Goal: Task Accomplishment & Management: Use online tool/utility

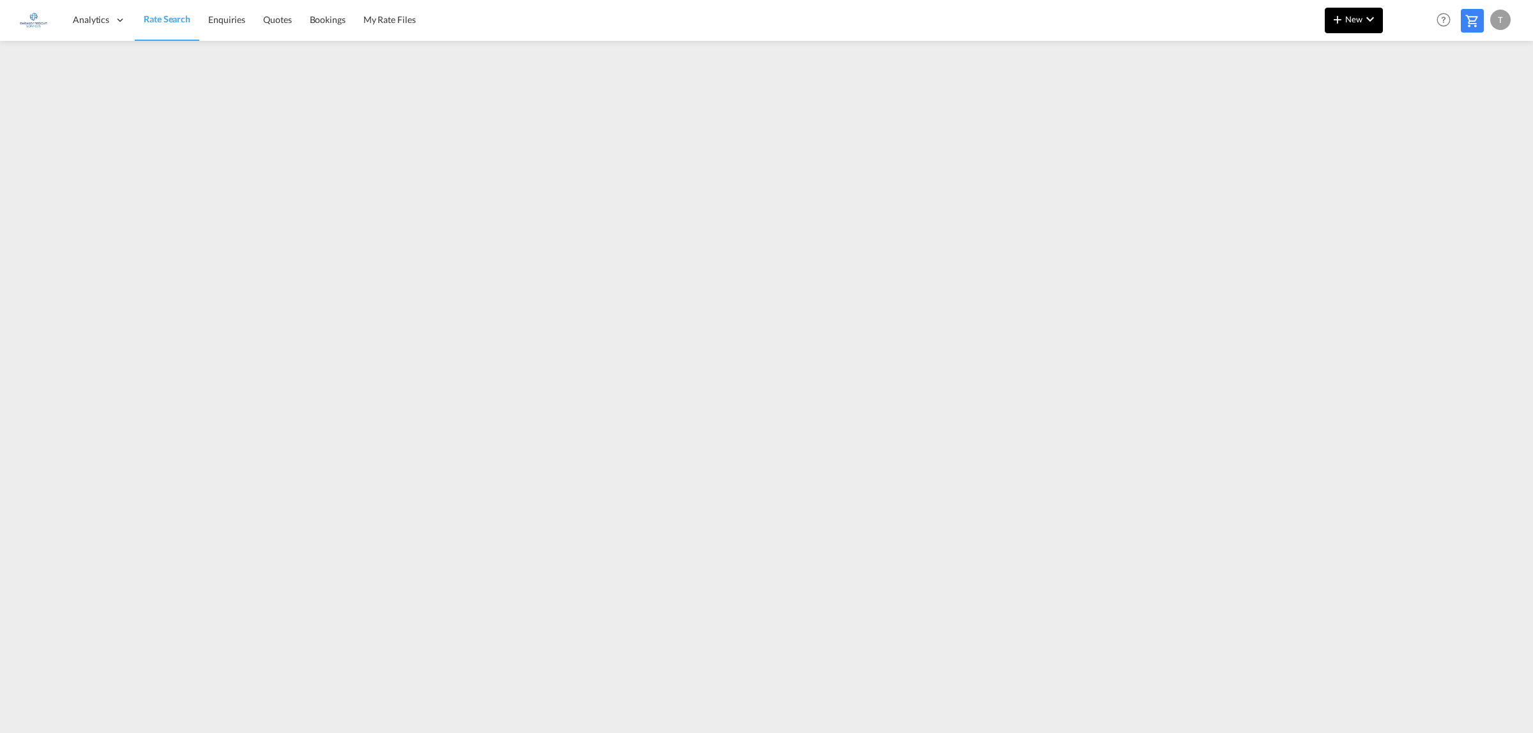
click at [1375, 18] on md-icon "icon-chevron-down" at bounding box center [1369, 18] width 15 height 15
drag, startPoint x: 1333, startPoint y: 56, endPoint x: 1358, endPoint y: 62, distance: 24.9
click at [1328, 56] on span "Rates" at bounding box center [1320, 55] width 15 height 26
click at [1413, 91] on span "Ratesheet" at bounding box center [1406, 96] width 14 height 26
click at [1351, 17] on span "New" at bounding box center [1354, 19] width 48 height 10
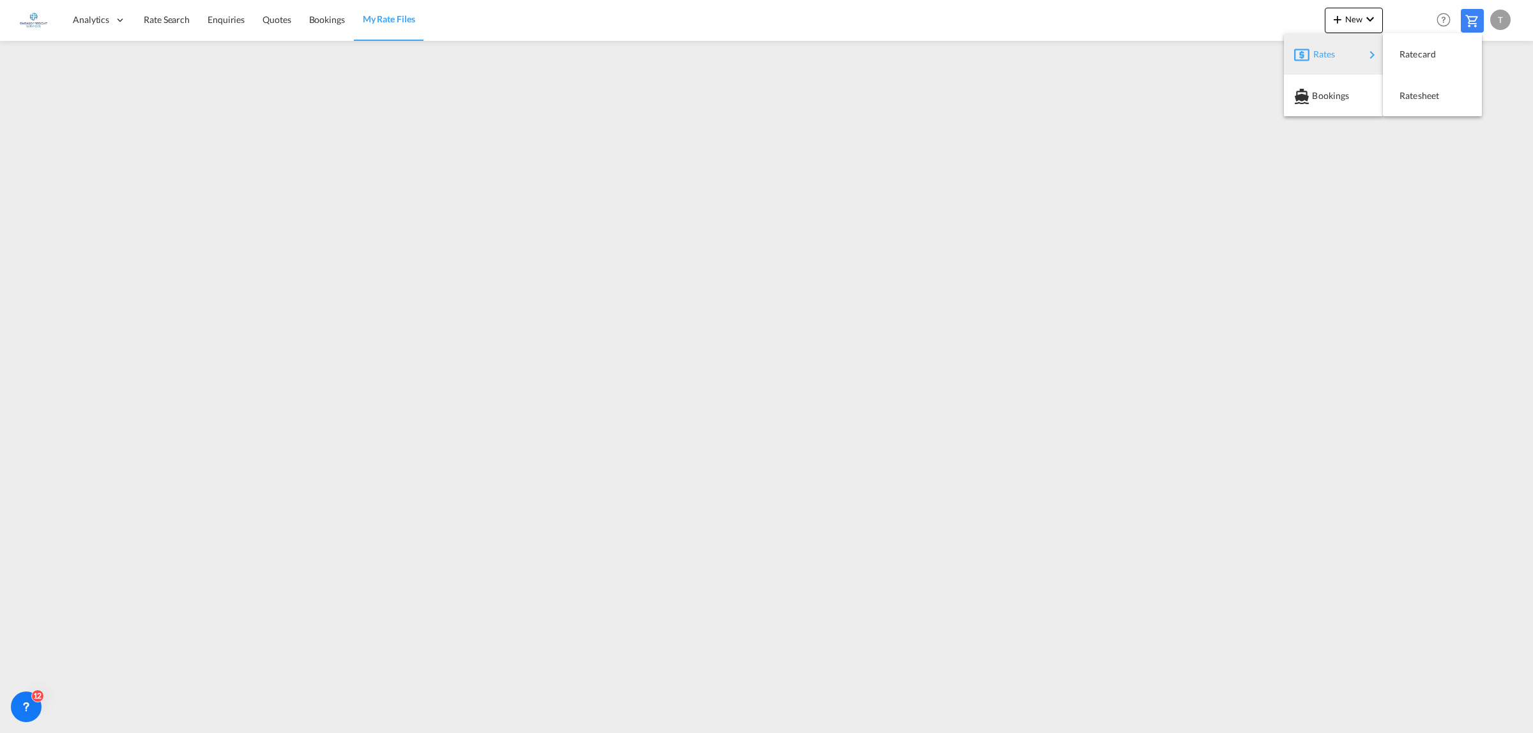
drag, startPoint x: 1317, startPoint y: 50, endPoint x: 1381, endPoint y: 68, distance: 66.3
click at [1327, 55] on span "Rates" at bounding box center [1320, 55] width 15 height 26
click at [1425, 88] on div "Ratesheet" at bounding box center [1422, 96] width 47 height 32
click at [1353, 15] on span "New" at bounding box center [1354, 19] width 48 height 10
click at [1324, 56] on span "Rates" at bounding box center [1320, 55] width 15 height 26
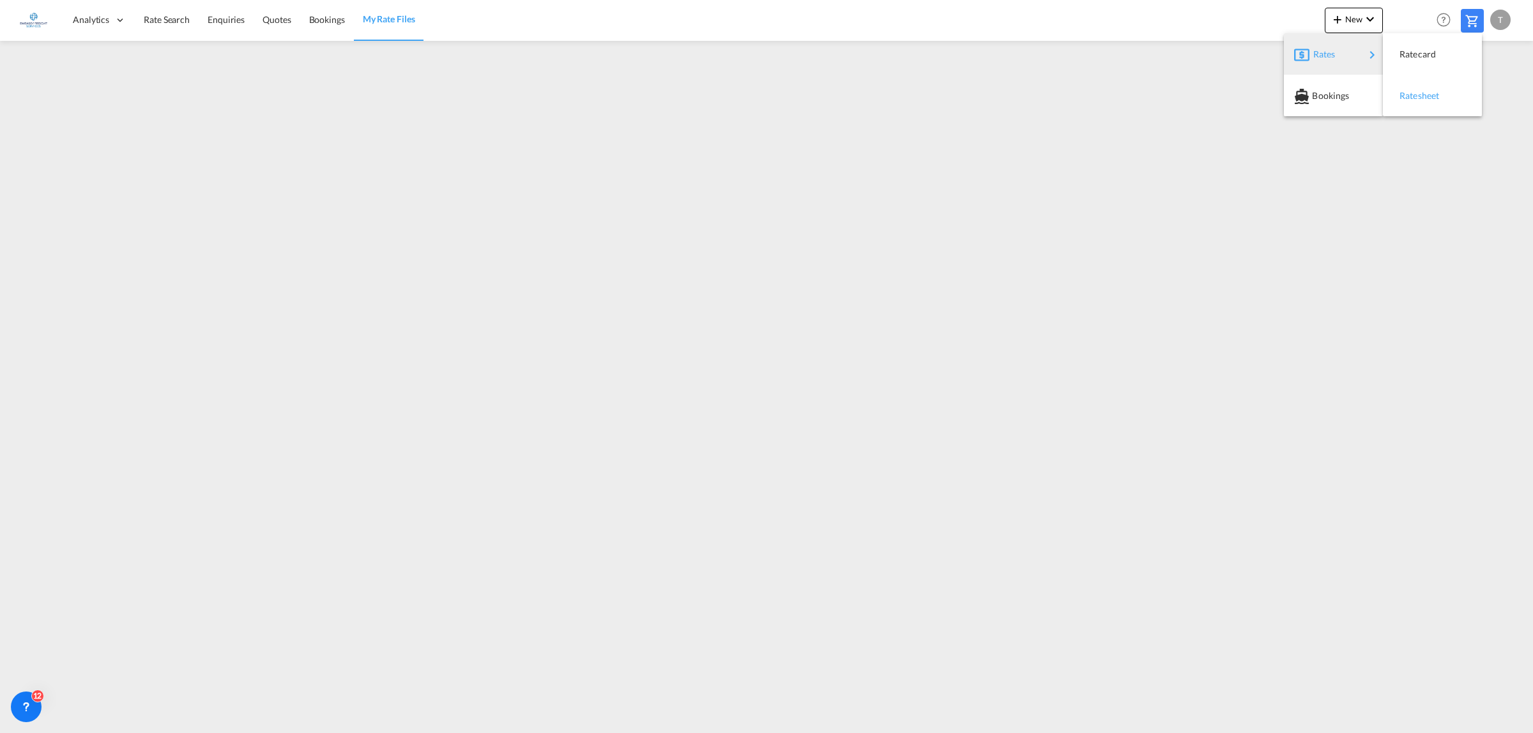
click at [1413, 96] on span "Ratesheet" at bounding box center [1406, 96] width 14 height 26
